Goal: Information Seeking & Learning: Learn about a topic

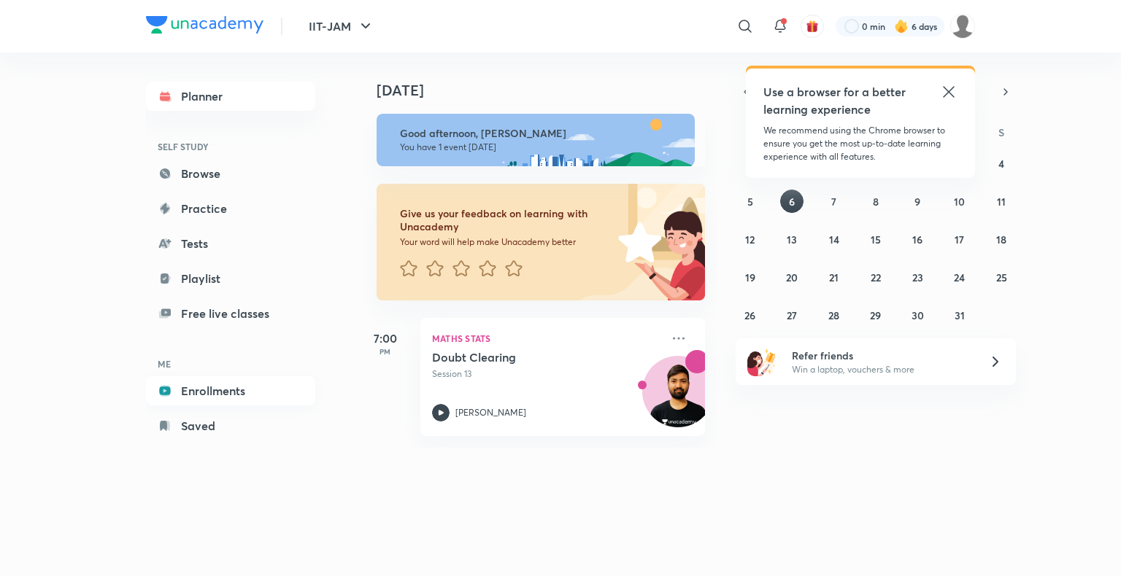
click at [244, 392] on link "Enrollments" at bounding box center [230, 390] width 169 height 29
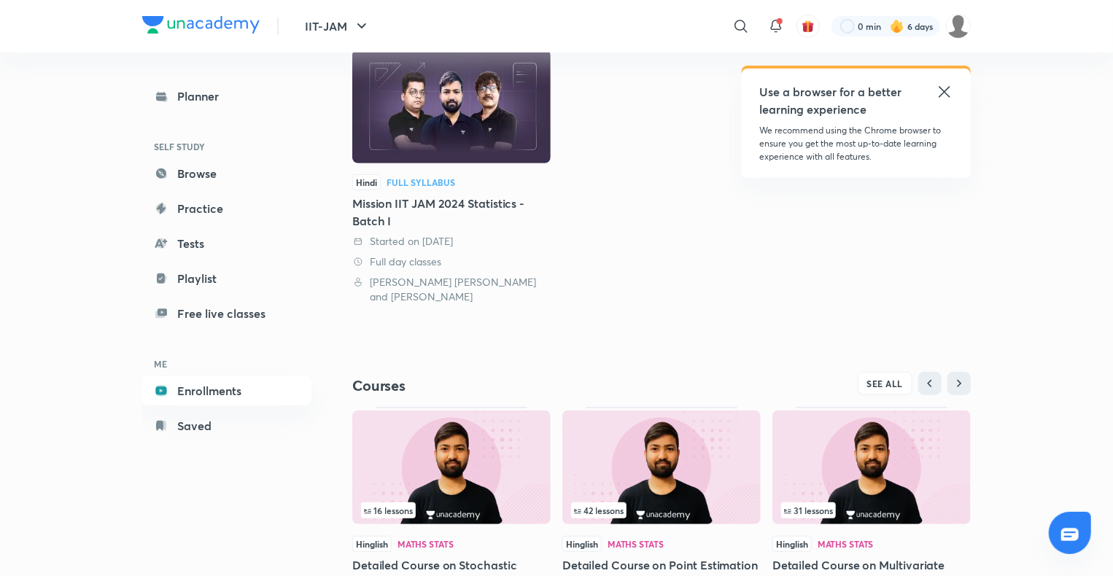
scroll to position [198, 0]
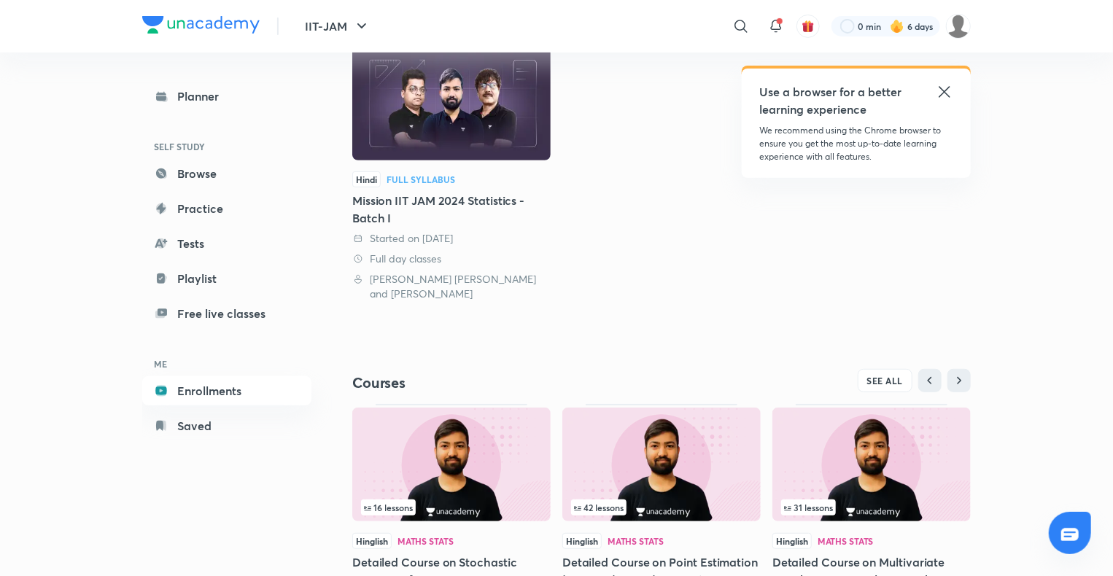
click at [480, 429] on img at bounding box center [451, 465] width 198 height 114
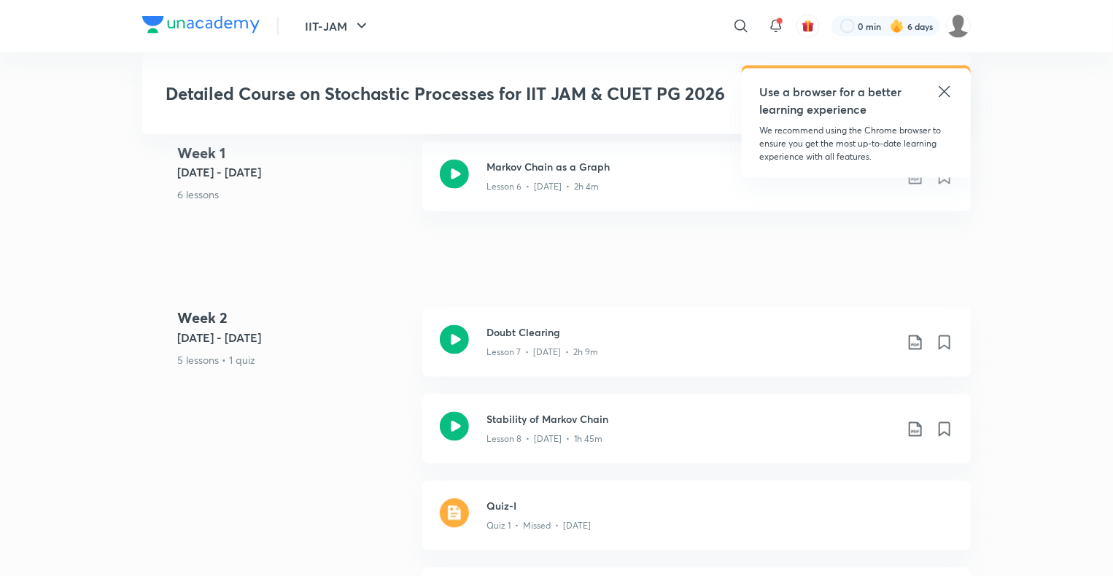
scroll to position [1231, 0]
click at [535, 337] on h3 "Doubt Clearing" at bounding box center [691, 330] width 409 height 15
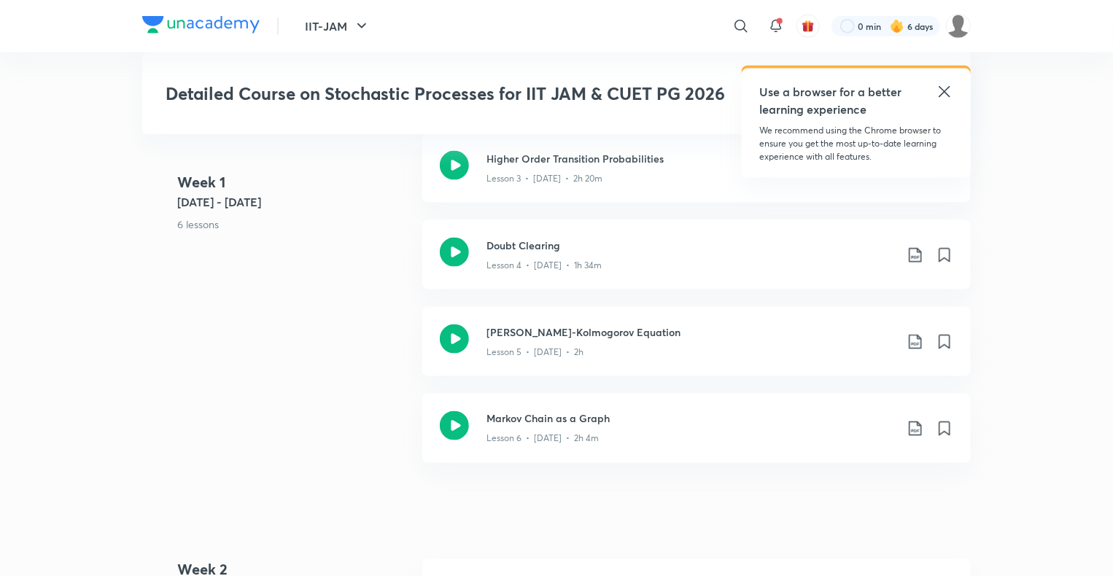
scroll to position [975, 0]
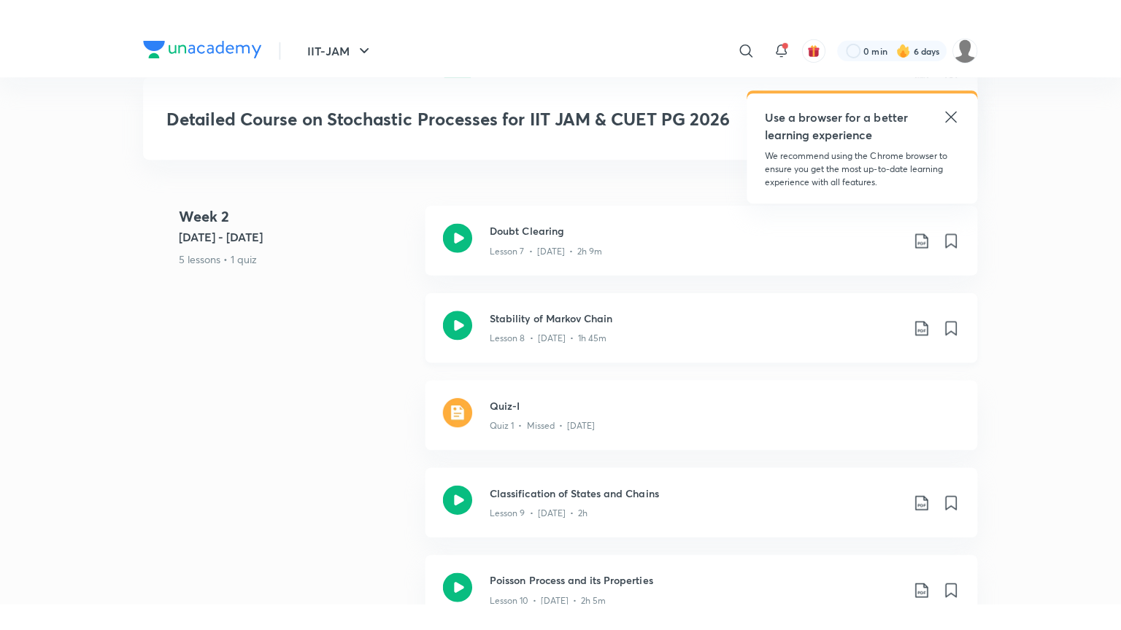
scroll to position [1333, 0]
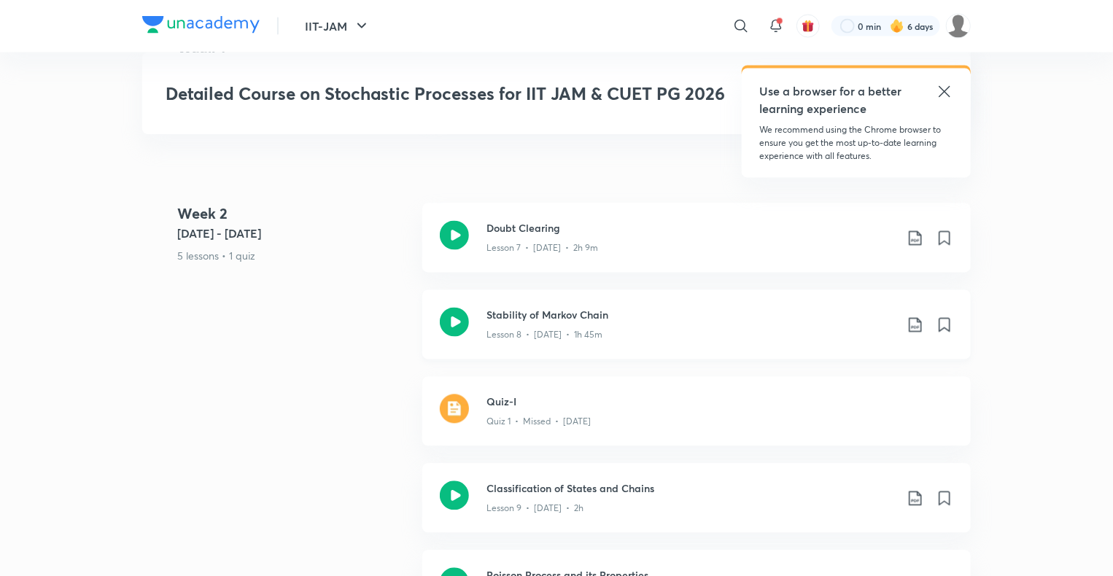
click at [573, 323] on div "Lesson 8 • [DATE] • 1h 45m" at bounding box center [691, 332] width 409 height 19
